Goal: Task Accomplishment & Management: Complete application form

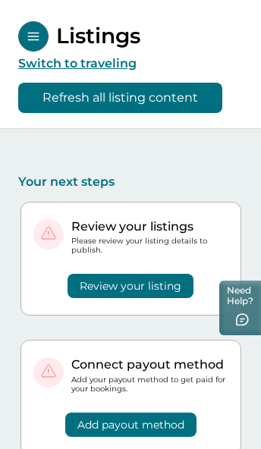
click at [195, 105] on button "Refresh all listing content" at bounding box center [120, 98] width 204 height 30
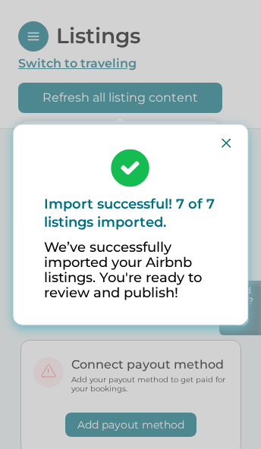
click at [225, 142] on icon "Close" at bounding box center [226, 143] width 9 height 9
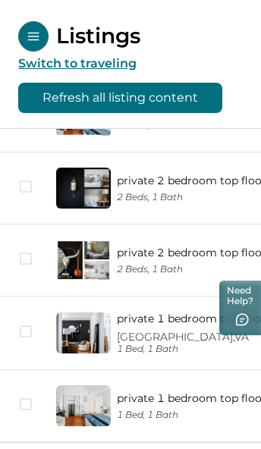
scroll to position [749, 0]
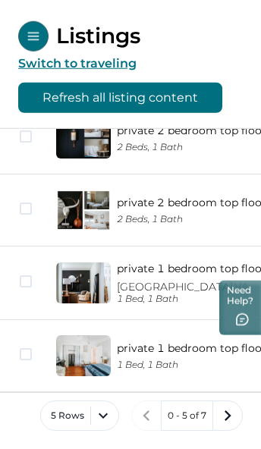
click at [109, 415] on button "5 Rows" at bounding box center [79, 416] width 79 height 30
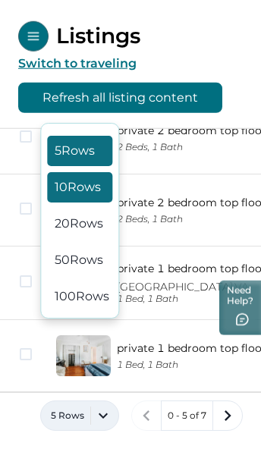
click at [93, 203] on button "10 Rows" at bounding box center [79, 187] width 65 height 30
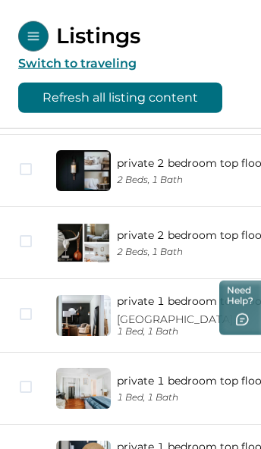
scroll to position [764, 0]
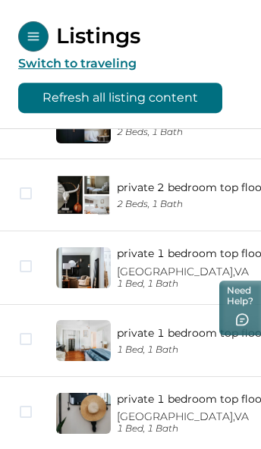
click at [178, 401] on link "private 1 bedroom top floor rural duplex" at bounding box center [224, 399] width 215 height 14
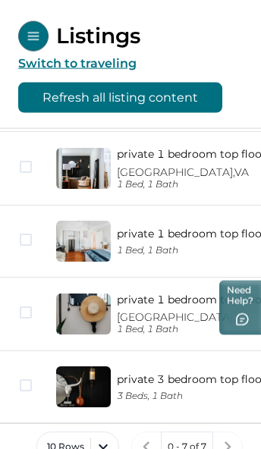
scroll to position [863, 0]
click at [191, 312] on p "[GEOGRAPHIC_DATA], [GEOGRAPHIC_DATA]" at bounding box center [224, 317] width 215 height 13
click at [185, 314] on p "[GEOGRAPHIC_DATA], [GEOGRAPHIC_DATA]" at bounding box center [224, 317] width 215 height 13
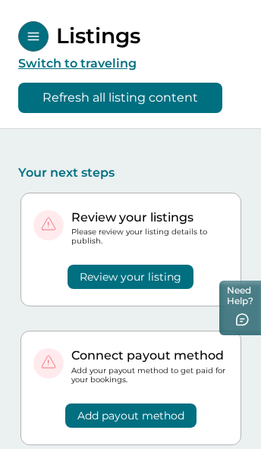
scroll to position [9, 0]
click at [183, 280] on button "Review your listing" at bounding box center [131, 277] width 126 height 24
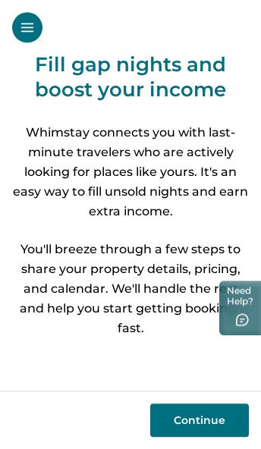
scroll to position [70, 0]
click at [216, 417] on button "Continue" at bounding box center [199, 420] width 99 height 33
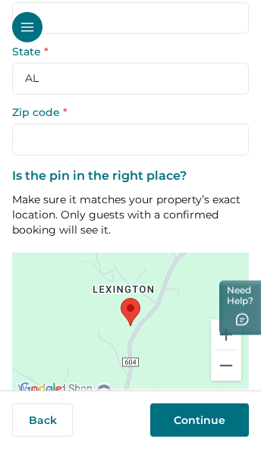
scroll to position [298, 0]
click at [194, 411] on button "Confirm location" at bounding box center [130, 426] width 237 height 30
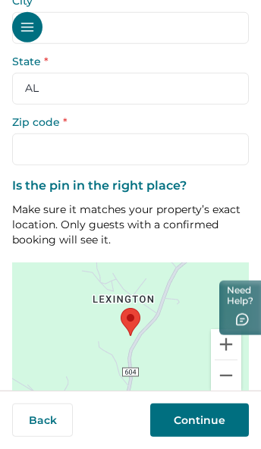
click at [222, 421] on button "Continue" at bounding box center [199, 420] width 99 height 33
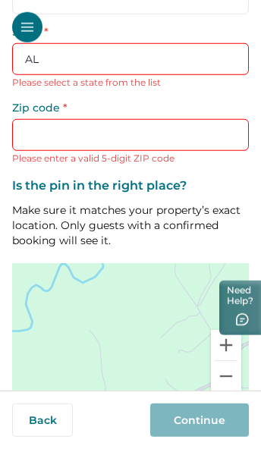
scroll to position [332, 0]
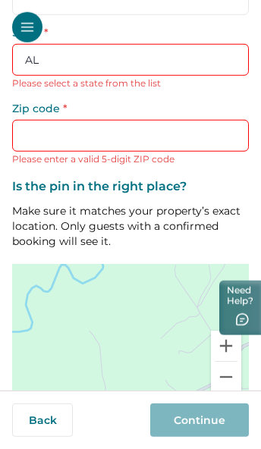
click at [57, 421] on button "Back" at bounding box center [42, 420] width 61 height 33
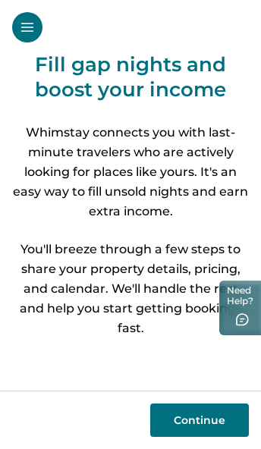
click at [31, 18] on button "Open Sidebar" at bounding box center [27, 27] width 30 height 30
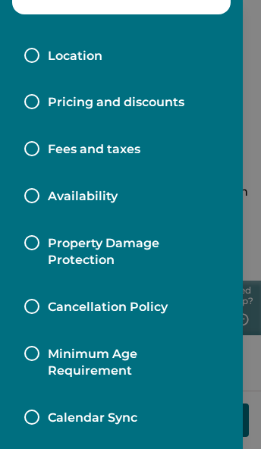
scroll to position [297, 0]
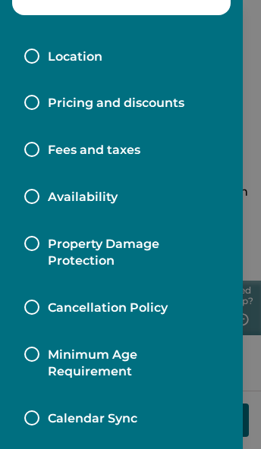
click at [33, 197] on div at bounding box center [31, 196] width 15 height 15
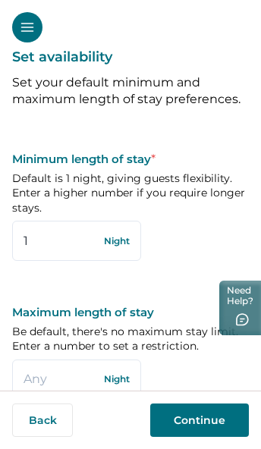
click at [24, 33] on icon "Open Sidebar" at bounding box center [27, 27] width 15 height 15
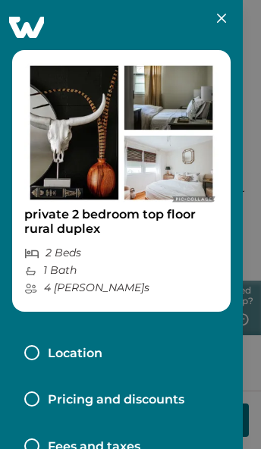
click at [218, 24] on button "Close" at bounding box center [222, 18] width 24 height 24
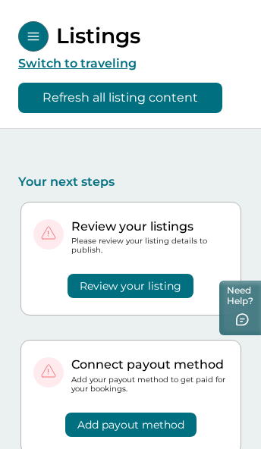
click at [184, 289] on button "Review your listing" at bounding box center [131, 286] width 126 height 24
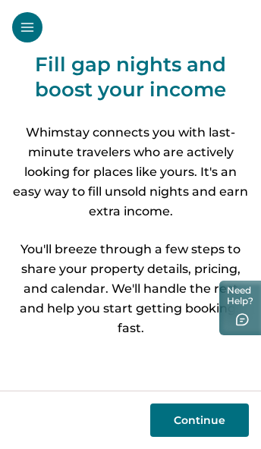
click at [15, 24] on button "Open Sidebar" at bounding box center [27, 27] width 30 height 30
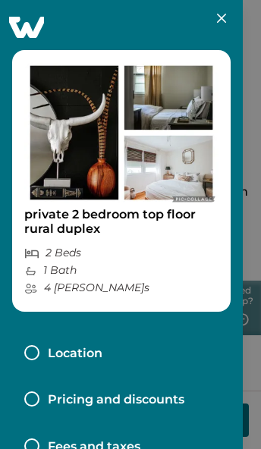
click at [218, 18] on icon "Close" at bounding box center [221, 18] width 9 height 9
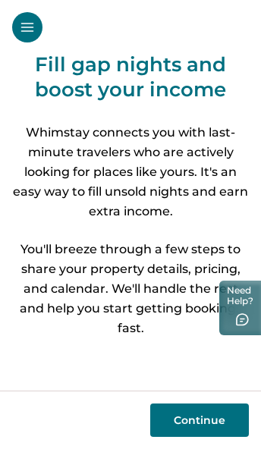
click at [17, 25] on button "Open Sidebar" at bounding box center [27, 27] width 30 height 30
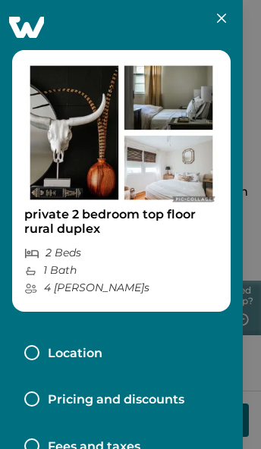
scroll to position [-1, 0]
click at [228, 20] on button "Close" at bounding box center [222, 18] width 24 height 24
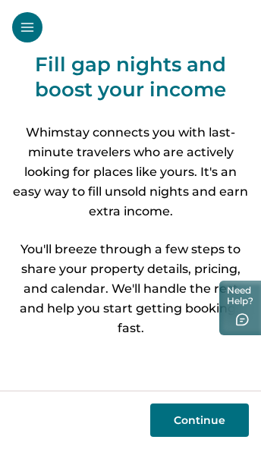
click at [27, 33] on icon "Open Sidebar" at bounding box center [27, 27] width 15 height 15
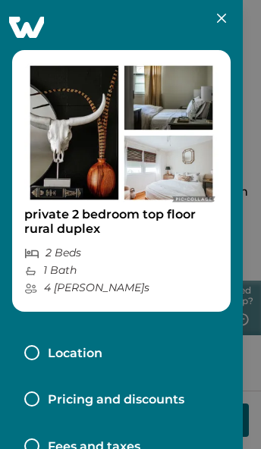
click at [223, 21] on icon "Close" at bounding box center [221, 18] width 9 height 9
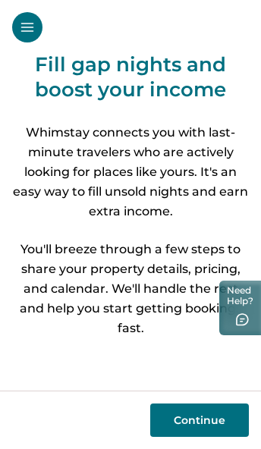
click at [37, 33] on button "Open Sidebar" at bounding box center [27, 27] width 30 height 30
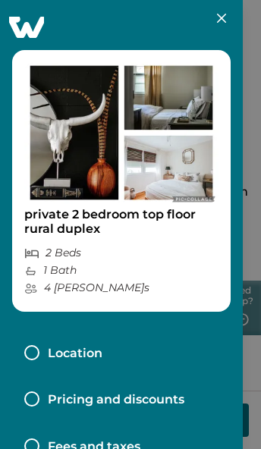
click at [34, 28] on icon at bounding box center [26, 27] width 35 height 21
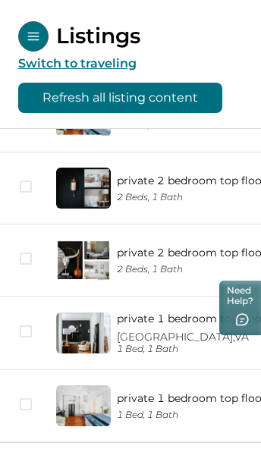
scroll to position [749, 0]
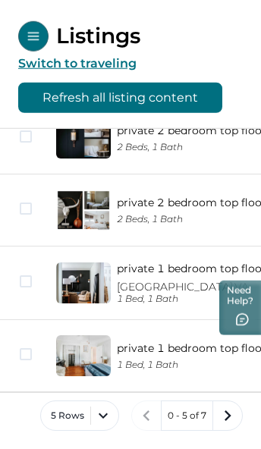
click at [109, 411] on button "5 Rows" at bounding box center [79, 416] width 79 height 30
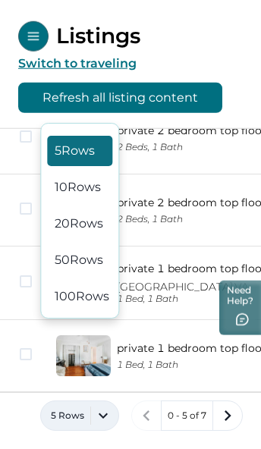
click at [90, 203] on button "10 Rows" at bounding box center [79, 187] width 65 height 30
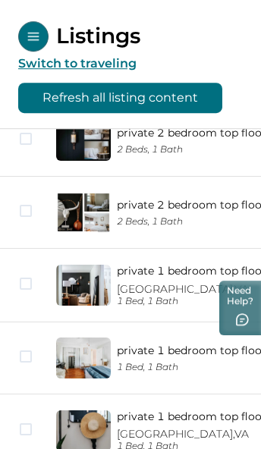
scroll to position [745, 0]
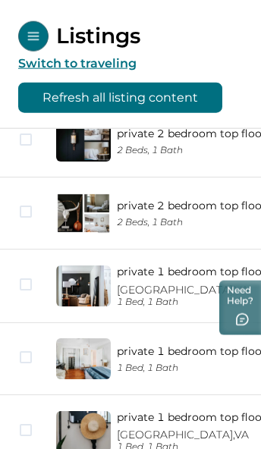
click at [172, 418] on link "private 1 bedroom top floor rural duplex" at bounding box center [224, 418] width 215 height 14
